Goal: Information Seeking & Learning: Find contact information

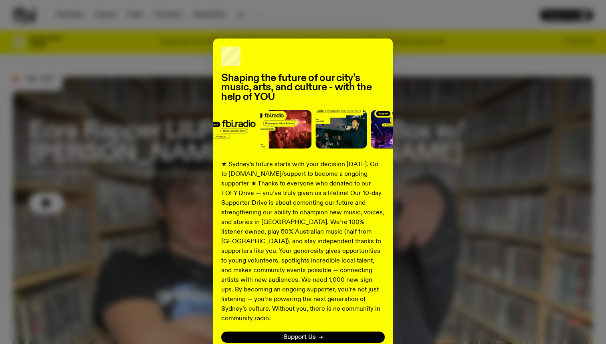
click at [452, 83] on div "Shaping the future of our city’s music, arts, and culture - with the help of YO…" at bounding box center [303, 203] width 580 height 330
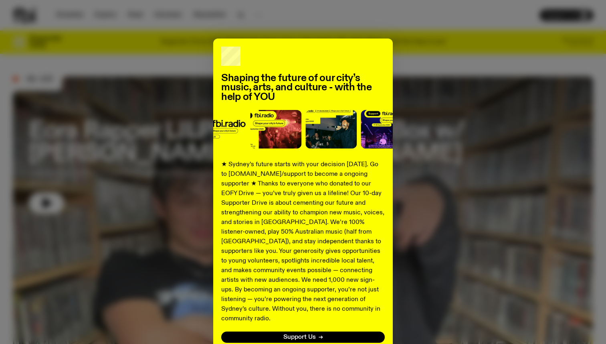
scroll to position [53, 0]
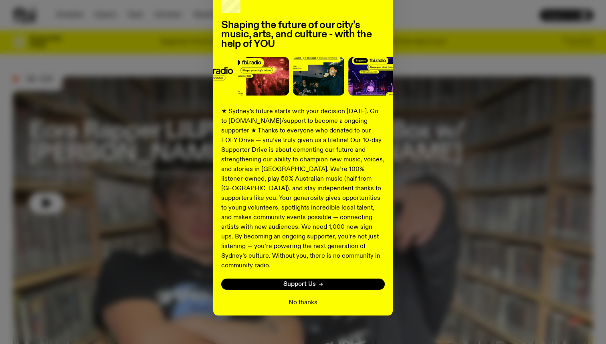
click at [316, 297] on button "No thanks" at bounding box center [303, 302] width 29 height 10
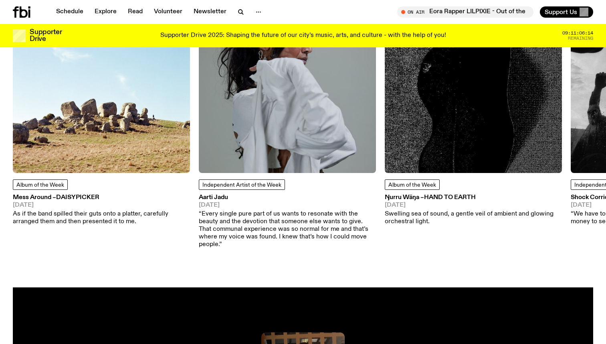
scroll to position [1275, 0]
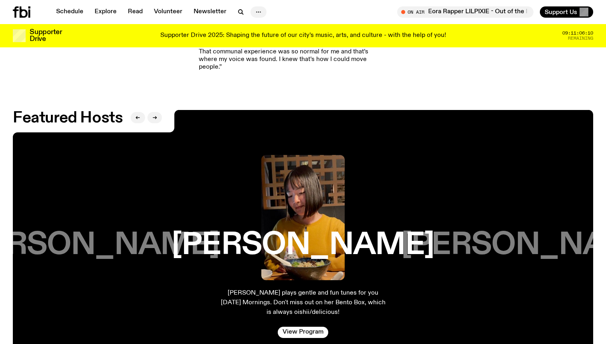
click at [259, 11] on icon "button" at bounding box center [259, 12] width 10 height 10
click at [263, 40] on link "Contact" at bounding box center [259, 42] width 40 height 11
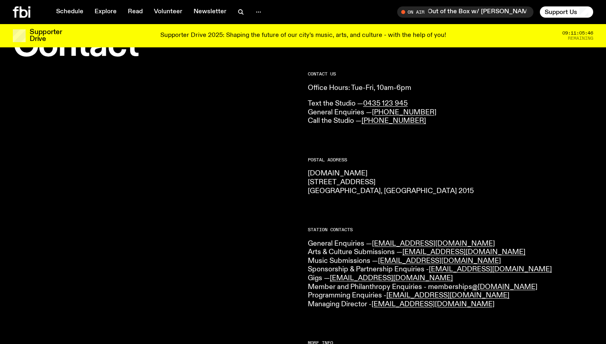
scroll to position [40, 0]
click at [384, 170] on p "[DOMAIN_NAME] [STREET_ADDRESS] 2015" at bounding box center [450, 182] width 285 height 26
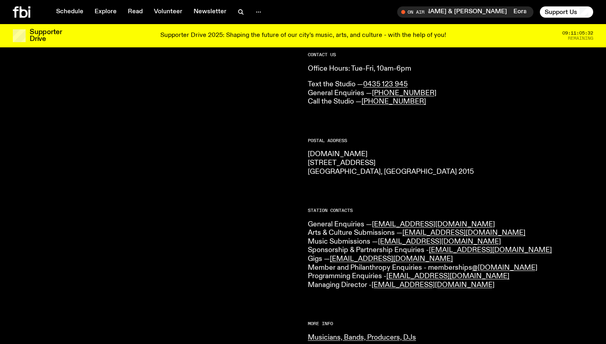
scroll to position [60, 0]
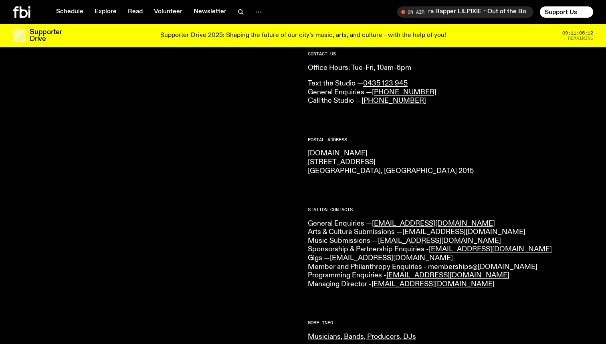
click at [357, 192] on div "CONTACT US Office Hours: Tue-Fri, 10am-6pm Text the Studio — 0435 123 945 Gener…" at bounding box center [450, 287] width 285 height 470
click at [457, 95] on p "Text the Studio — 0435 123 945 General Enquiries — [PHONE_NUMBER] Call the Stud…" at bounding box center [450, 92] width 285 height 26
click at [425, 179] on div "CONTACT US Office Hours: Tue-Fri, 10am-6pm Text the Studio — 0435 123 945 Gener…" at bounding box center [450, 287] width 285 height 470
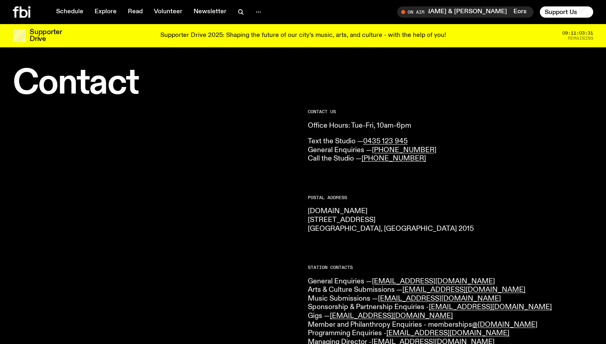
scroll to position [0, 0]
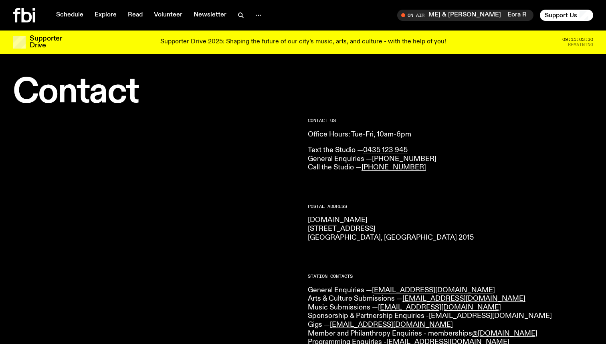
click at [30, 8] on div "Schedule Explore Read Volunteer Newsletter On Air Eora Rapper LILPIXIE - Out of…" at bounding box center [303, 15] width 606 height 30
click at [23, 18] on icon at bounding box center [27, 15] width 10 height 14
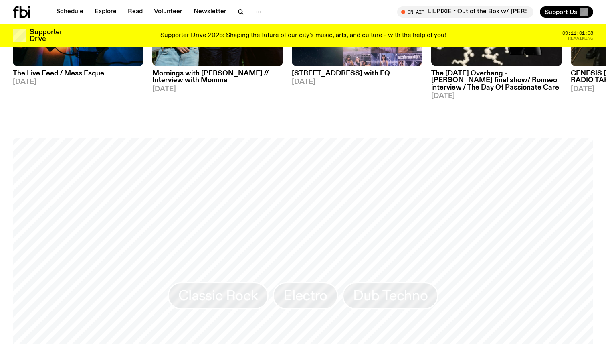
scroll to position [477, 0]
